Goal: Task Accomplishment & Management: Use online tool/utility

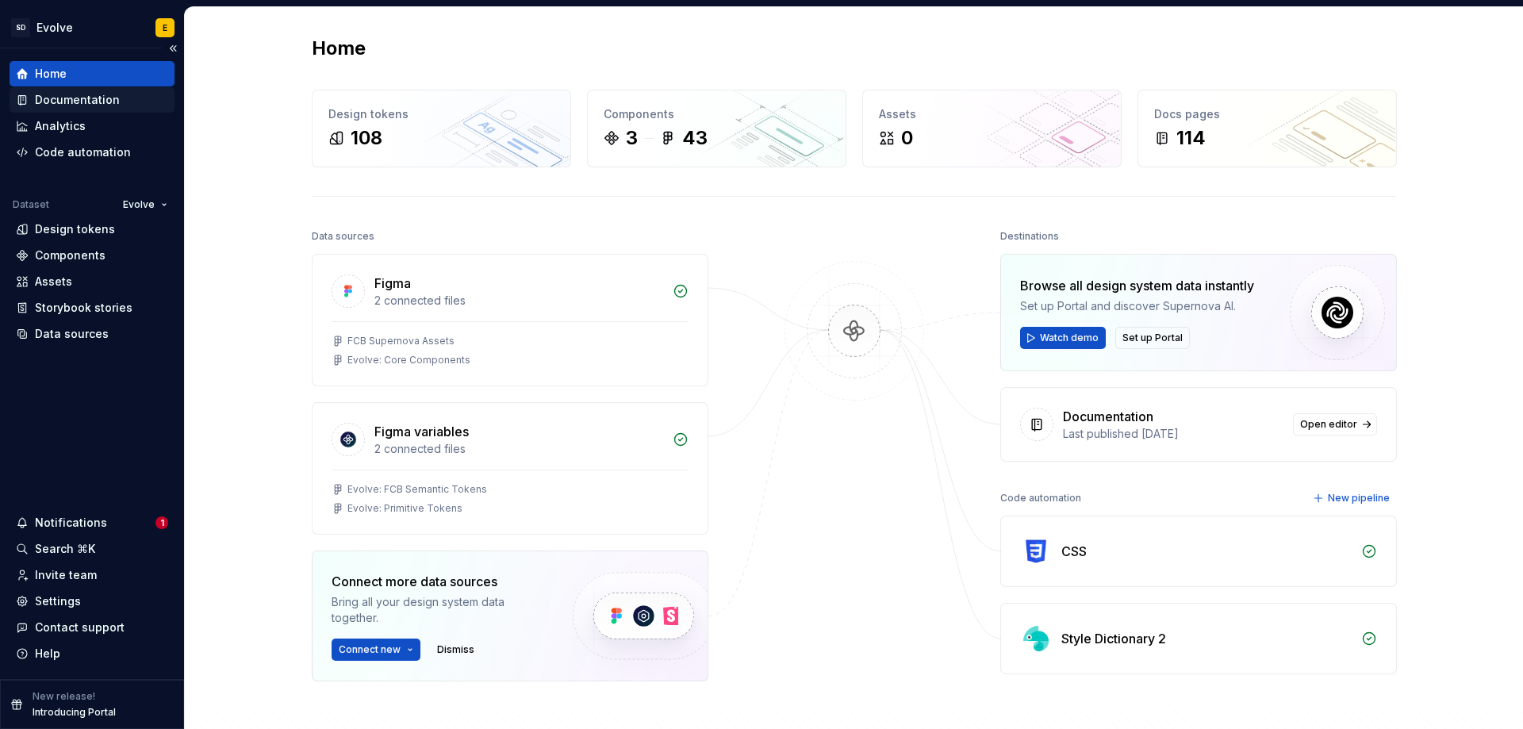
click at [94, 100] on div "Documentation" at bounding box center [77, 100] width 85 height 16
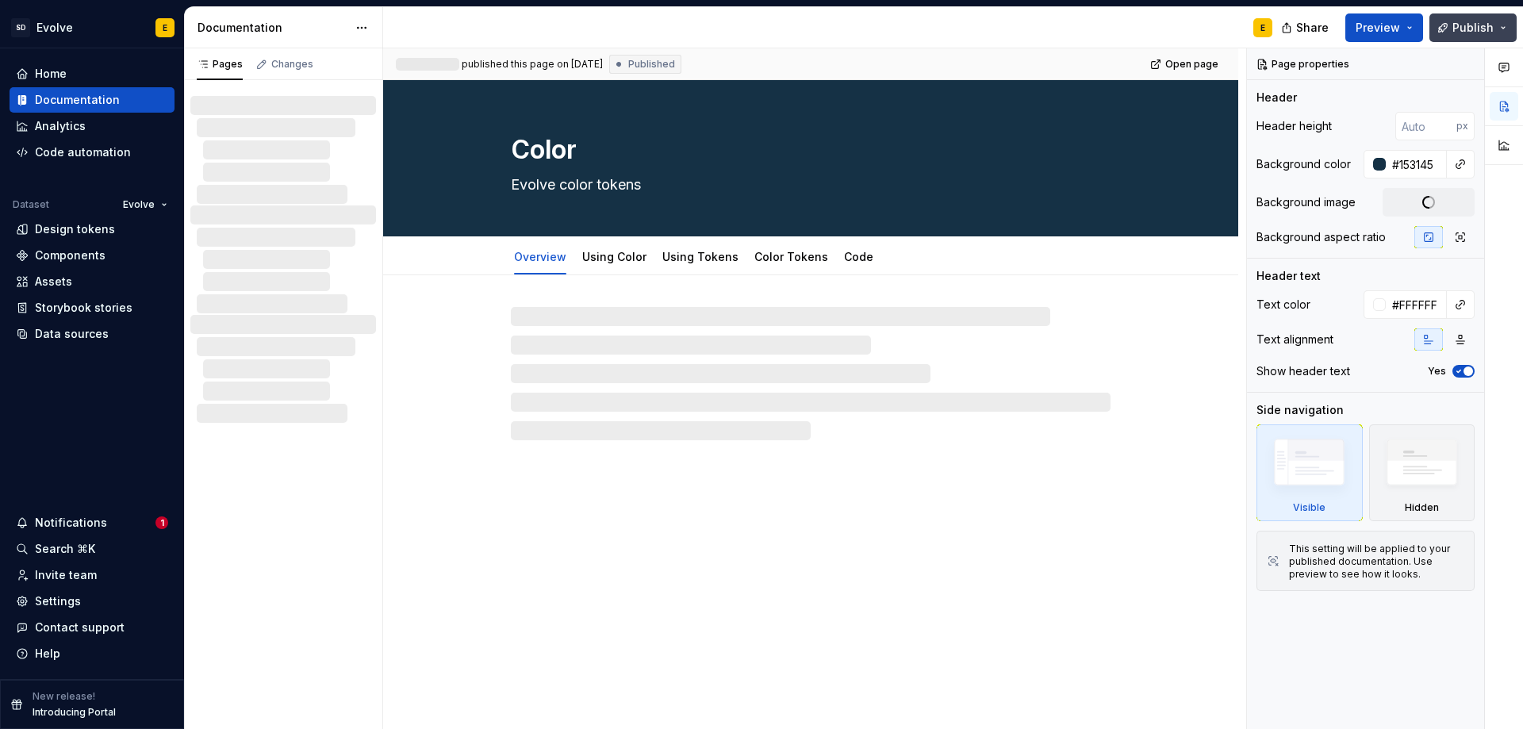
click at [1476, 21] on span "Publish" at bounding box center [1473, 28] width 41 height 16
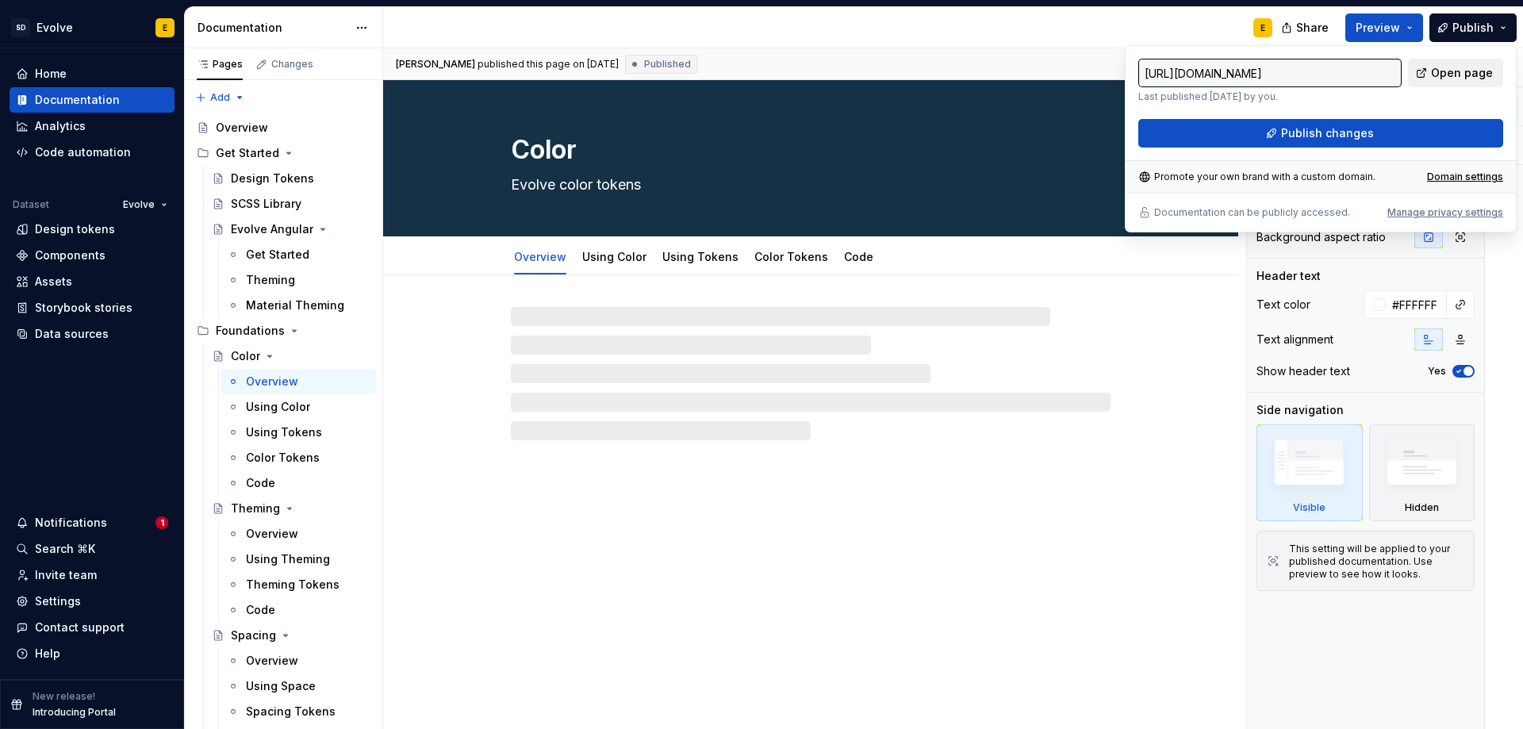
click at [1487, 72] on span "Open page" at bounding box center [1462, 73] width 62 height 16
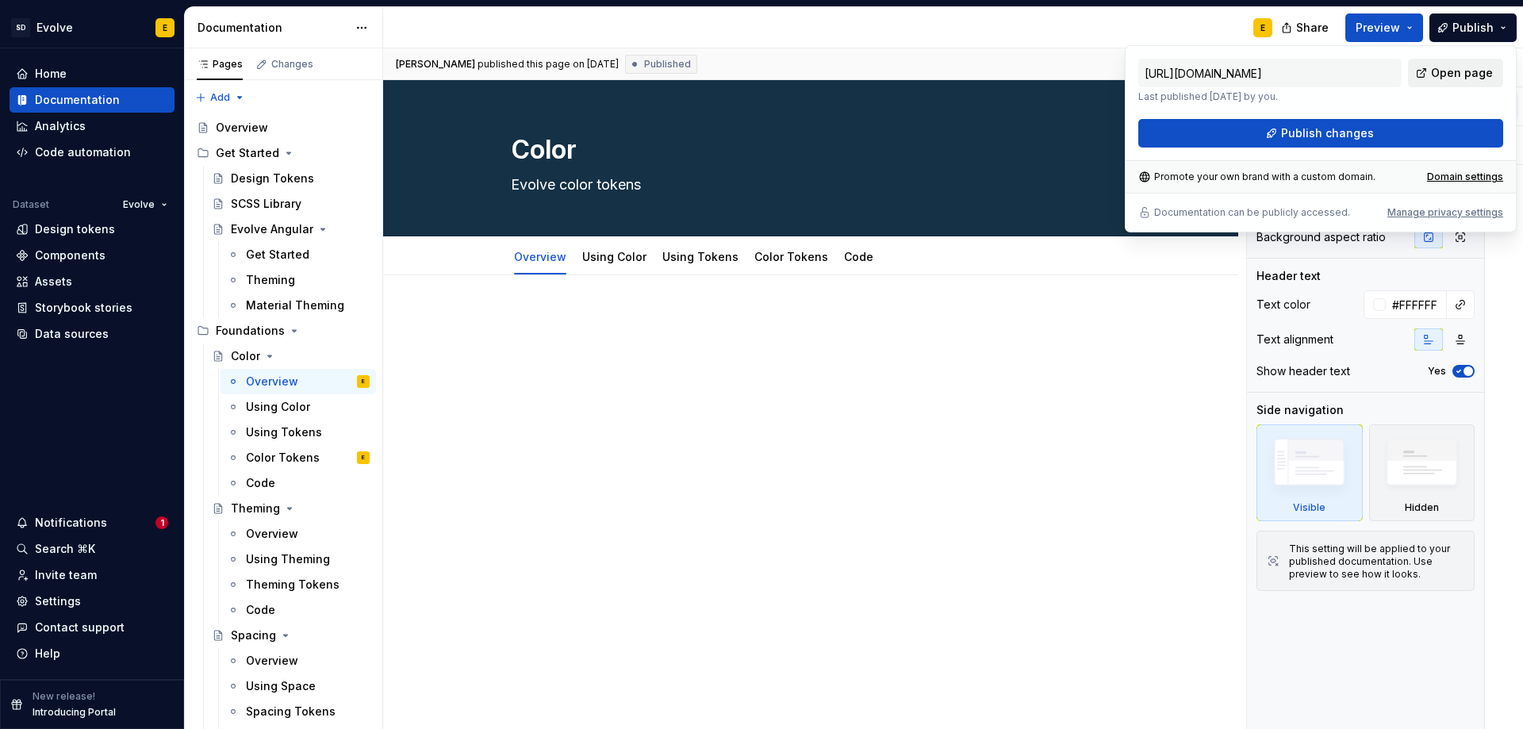
type textarea "*"
